Goal: Task Accomplishment & Management: Manage account settings

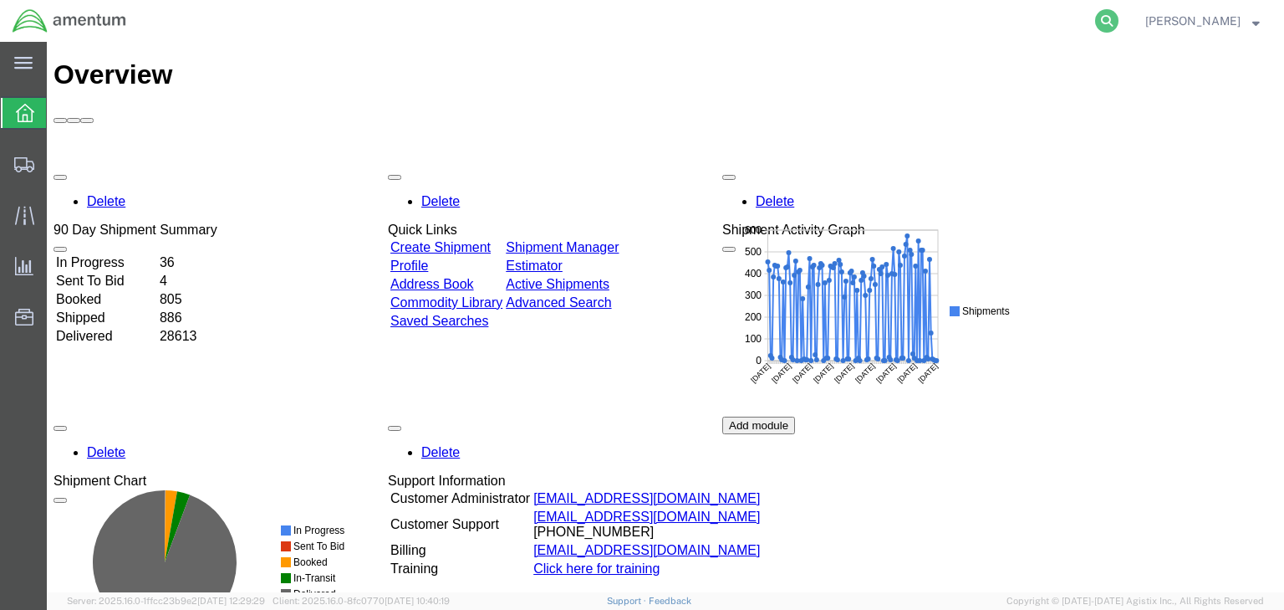
click at [1119, 21] on icon at bounding box center [1106, 20] width 23 height 23
click at [786, 21] on input "search" at bounding box center [841, 21] width 508 height 40
type input "56482180"
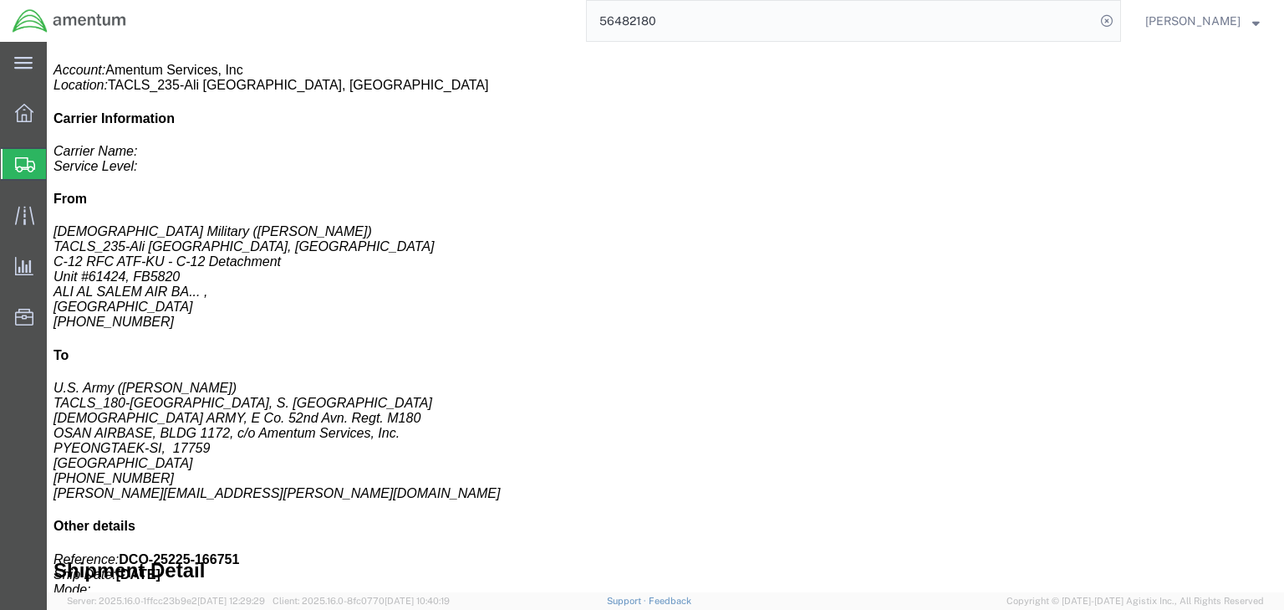
scroll to position [468, 0]
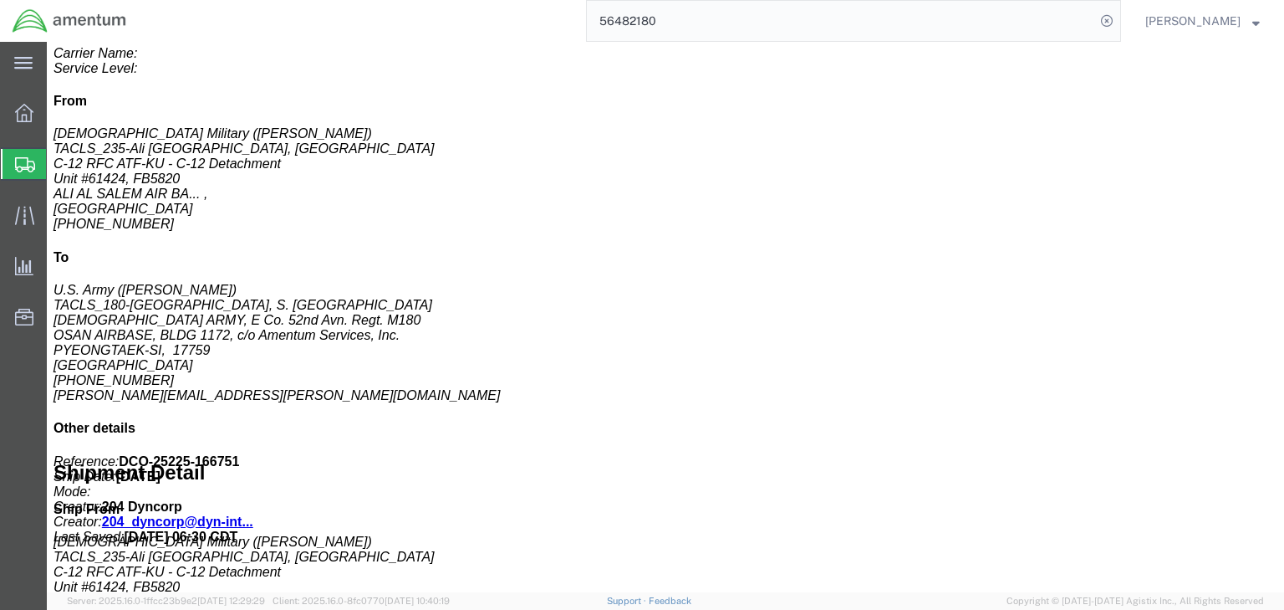
click span "button"
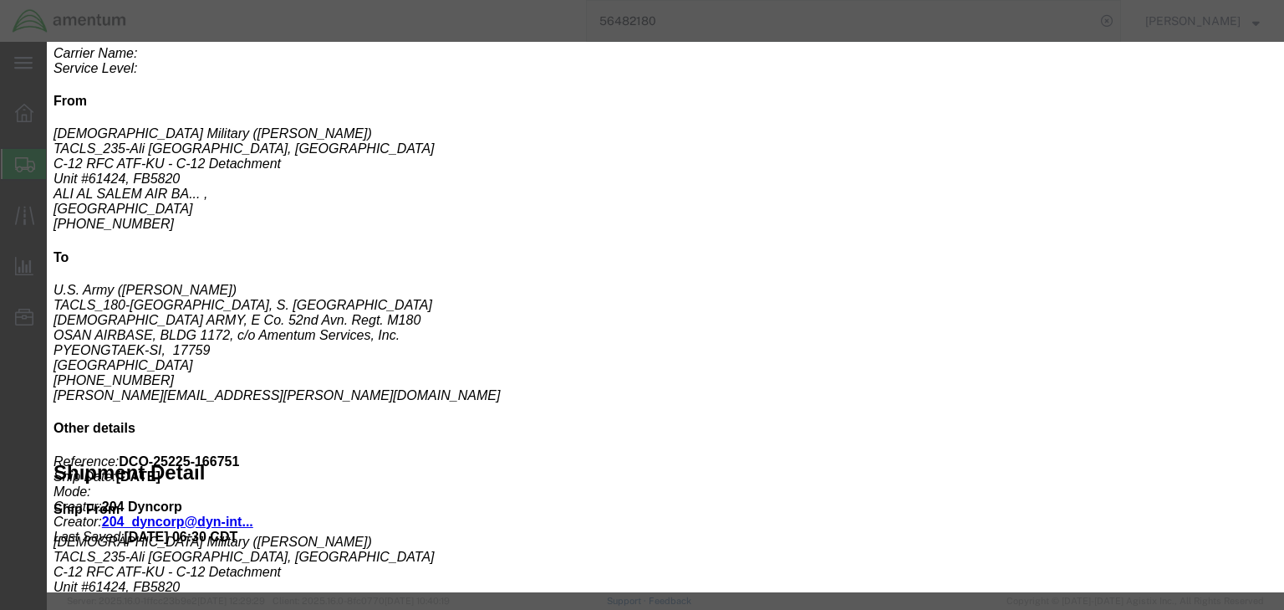
scroll to position [334, 0]
click input "9A991.D"
type input "9A991.d"
type input "8807300030"
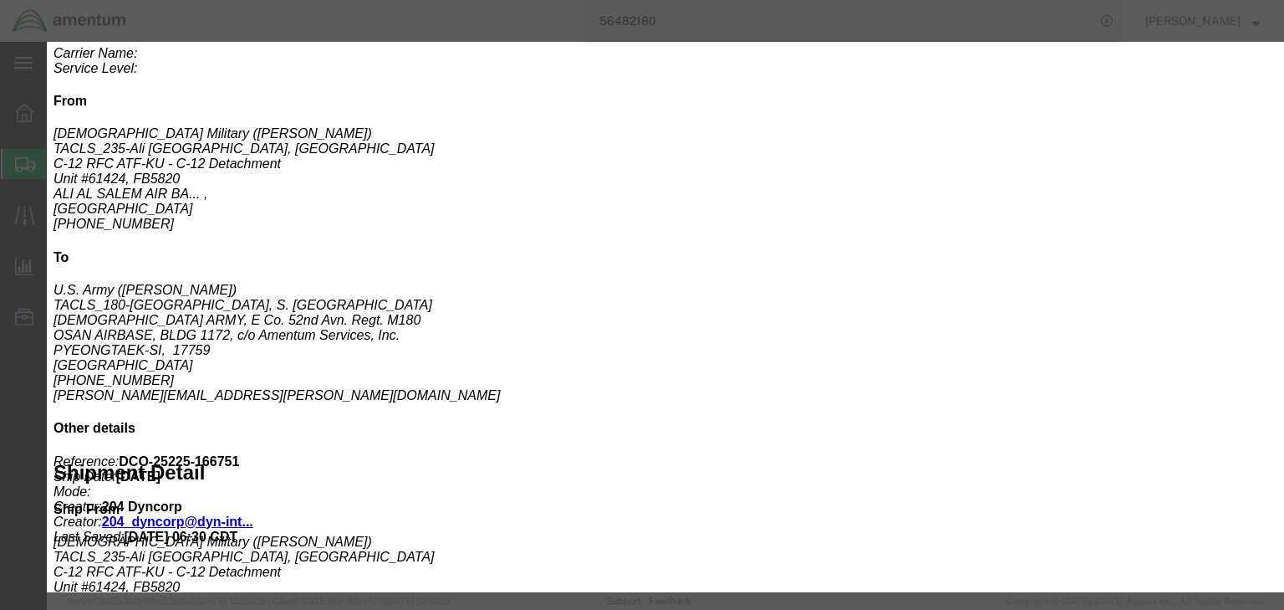
click button "Save & Close"
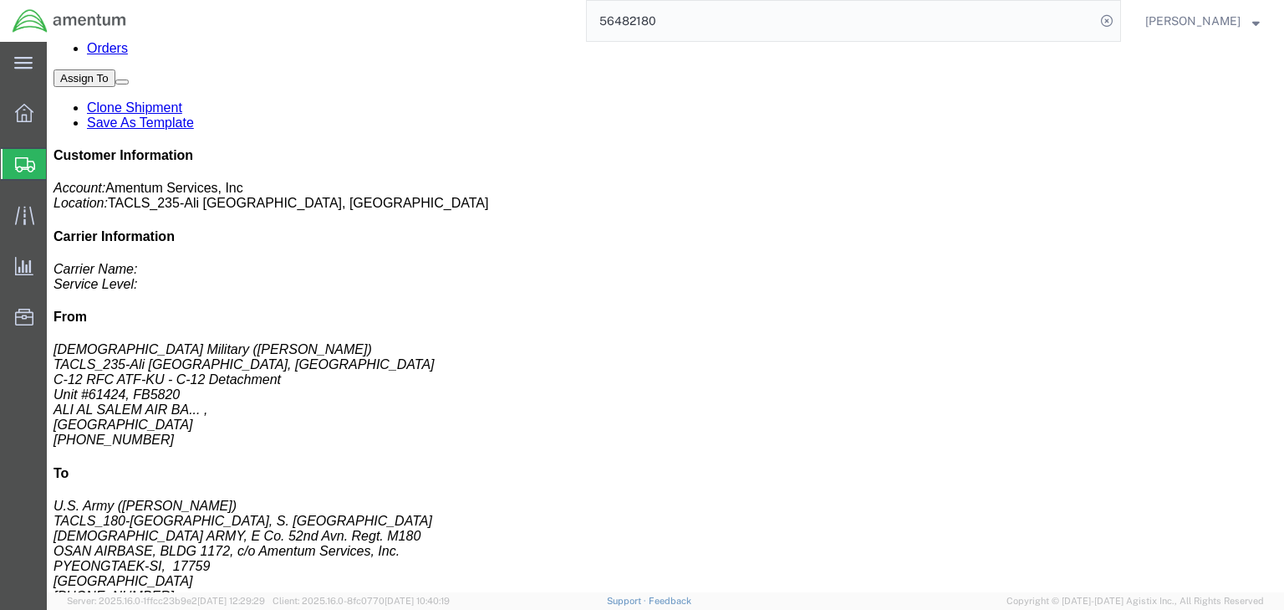
scroll to position [0, 0]
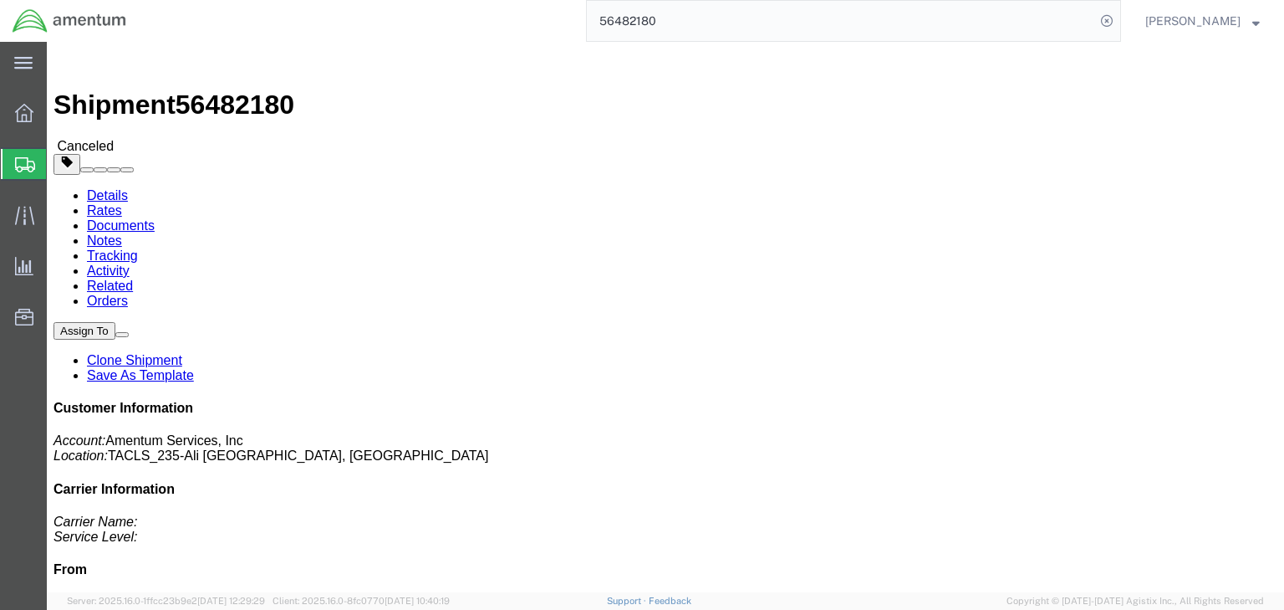
click at [59, 152] on span "Shipments" at bounding box center [52, 163] width 13 height 33
